Goal: Navigation & Orientation: Find specific page/section

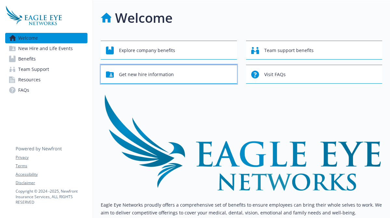
click at [142, 75] on span "Get new hire information" at bounding box center [146, 74] width 55 height 12
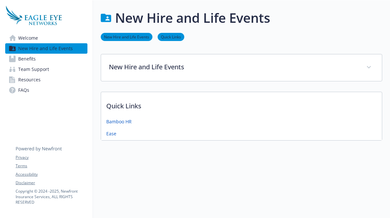
click at [28, 60] on span "Benefits" at bounding box center [27, 59] width 18 height 10
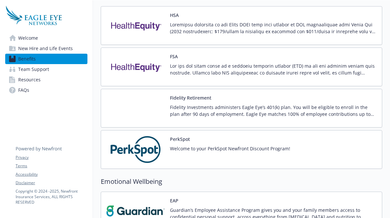
scroll to position [600, 0]
click at [259, 30] on p at bounding box center [273, 28] width 207 height 14
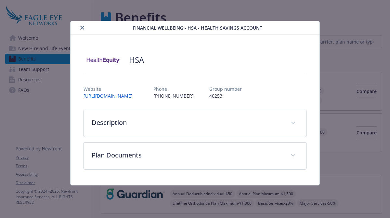
scroll to position [600, 0]
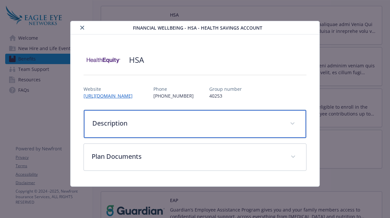
click at [293, 125] on span "details for plan Financial Wellbeing - HSA - Health Savings Account" at bounding box center [292, 123] width 10 height 10
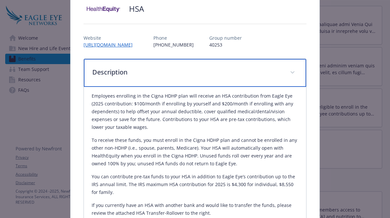
scroll to position [0, 0]
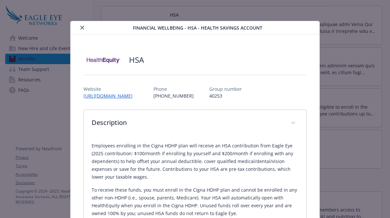
click at [83, 27] on icon "close" at bounding box center [82, 28] width 4 height 4
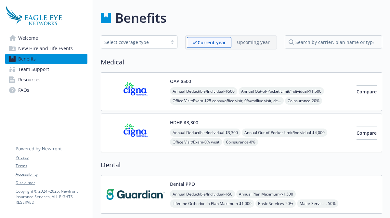
click at [31, 49] on span "New Hire and Life Events" at bounding box center [45, 48] width 55 height 10
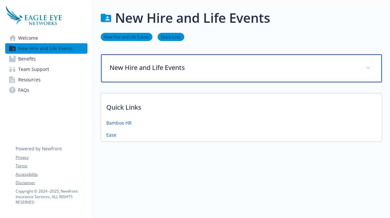
click at [125, 68] on p "New Hire and Life Events" at bounding box center [234, 68] width 248 height 10
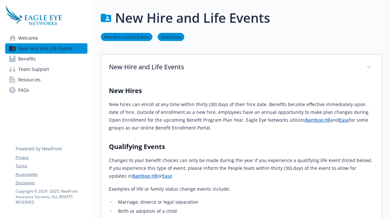
click at [305, 122] on link "Bamboo HR" at bounding box center [317, 120] width 25 height 6
click at [305, 121] on link "Bamboo HR" at bounding box center [317, 120] width 25 height 6
click at [26, 38] on span "Welcome" at bounding box center [28, 38] width 20 height 10
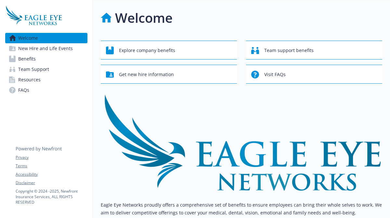
click at [31, 70] on span "Team Support" at bounding box center [33, 69] width 31 height 10
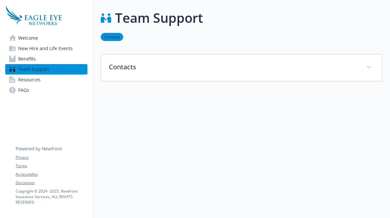
click at [31, 83] on span "Resources" at bounding box center [29, 79] width 22 height 10
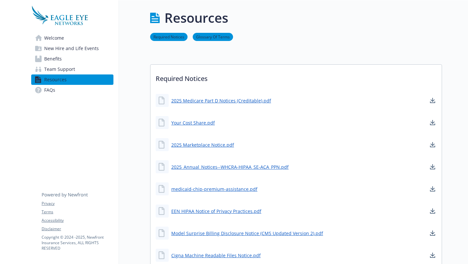
click at [53, 38] on span "Welcome" at bounding box center [54, 38] width 20 height 10
